Goal: Task Accomplishment & Management: Manage account settings

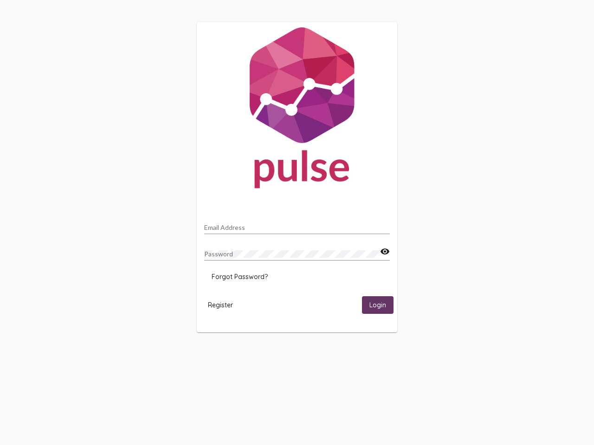
click at [297, 225] on input "Email Address" at bounding box center [296, 227] width 185 height 7
click at [384, 252] on mat-icon "visibility" at bounding box center [385, 251] width 10 height 11
click at [239, 277] on span "Forgot Password?" at bounding box center [239, 277] width 56 height 8
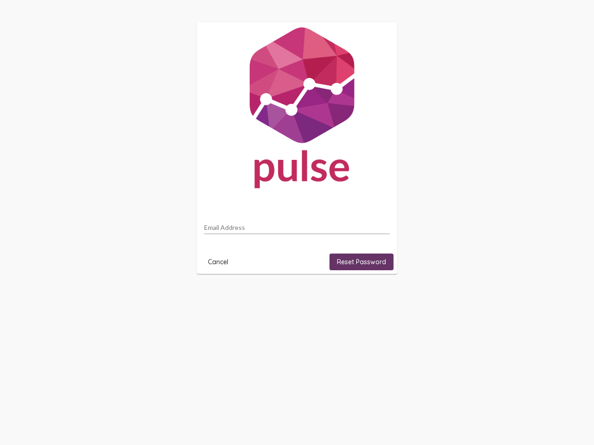
click at [220, 296] on html "Email Address Cancel Reset Password" at bounding box center [297, 148] width 594 height 296
click at [377, 296] on html "Email Address Cancel Reset Password" at bounding box center [297, 148] width 594 height 296
